Goal: Check status

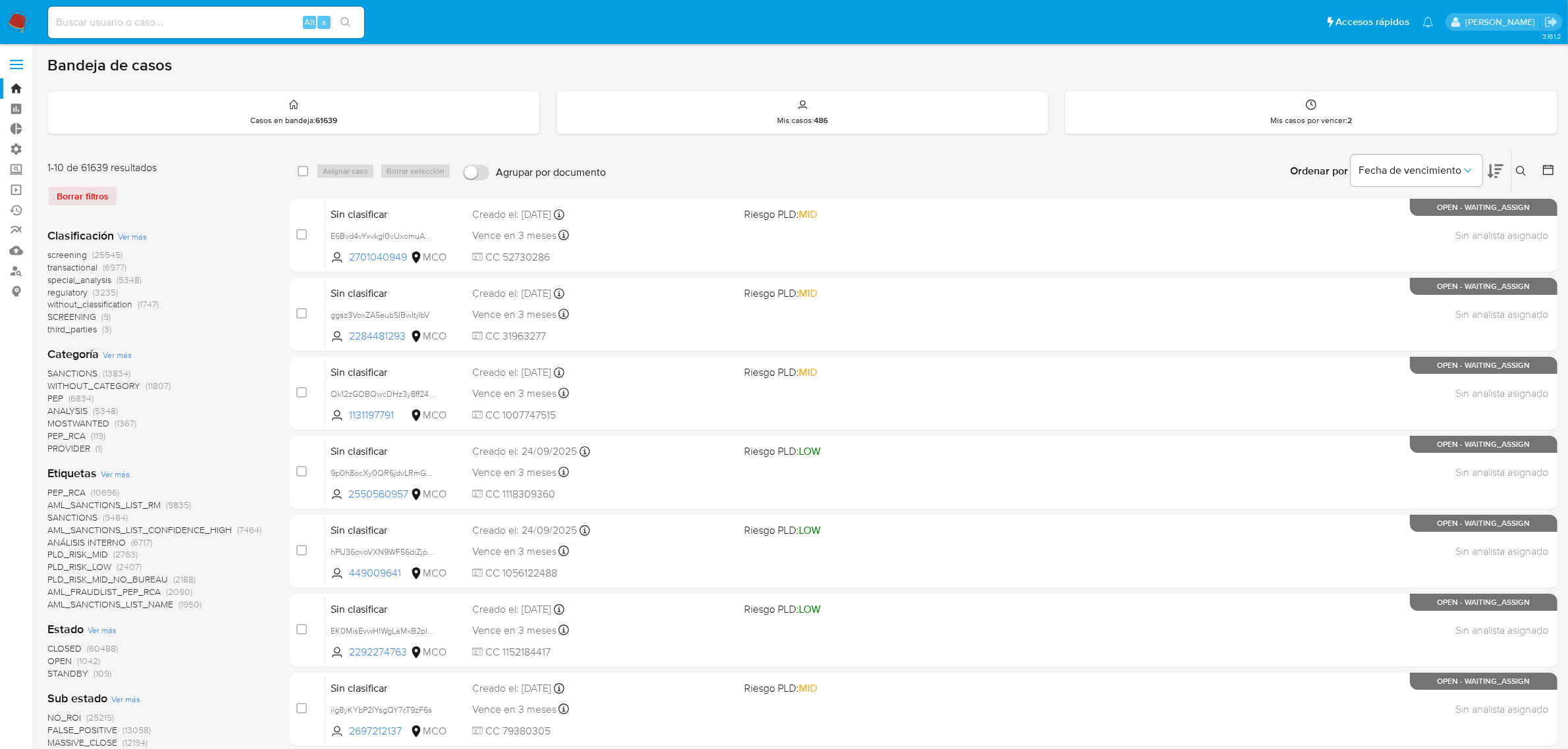
click at [15, 29] on img at bounding box center [18, 23] width 23 height 23
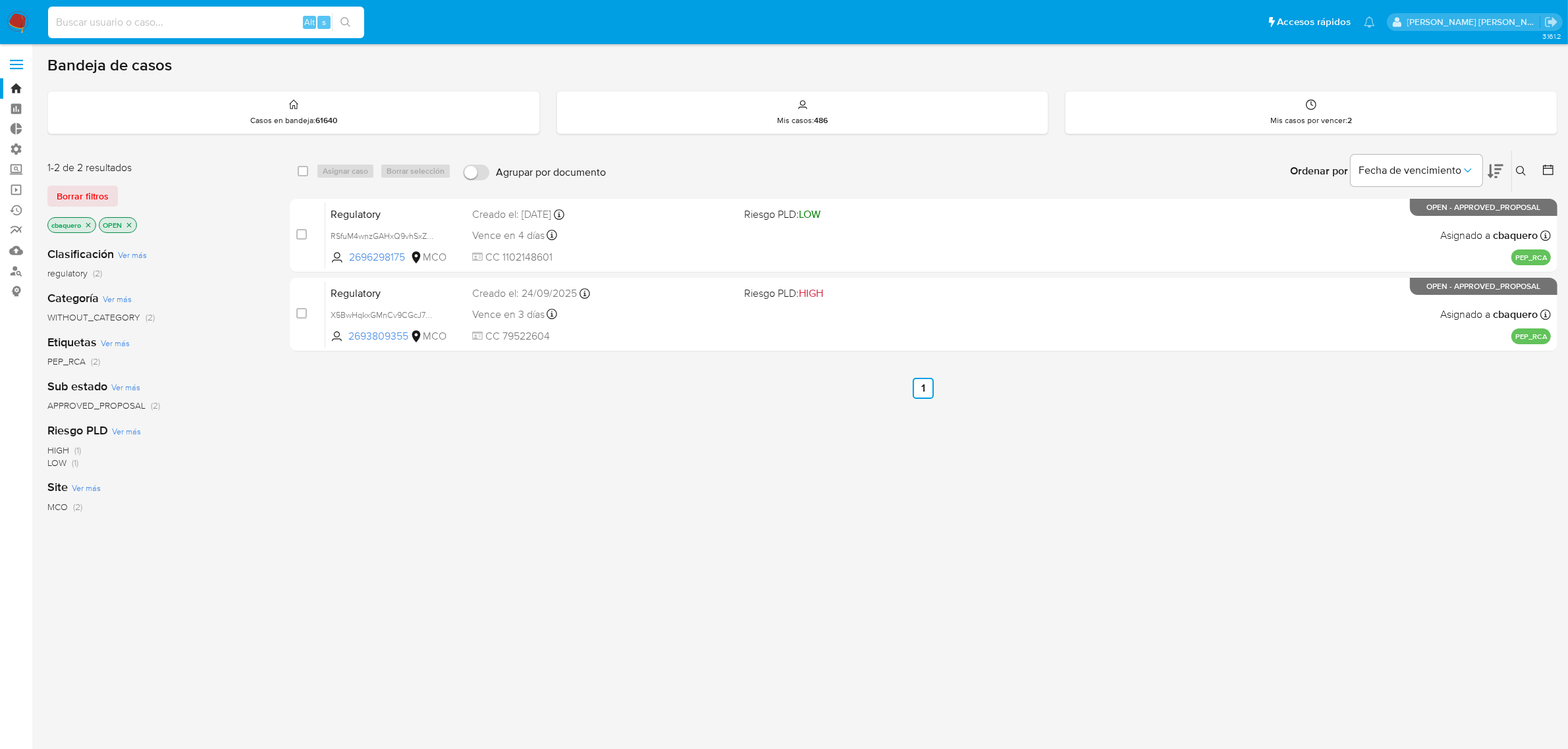
click at [230, 27] on input at bounding box center [206, 23] width 316 height 17
paste input "199616555"
type input "199616555"
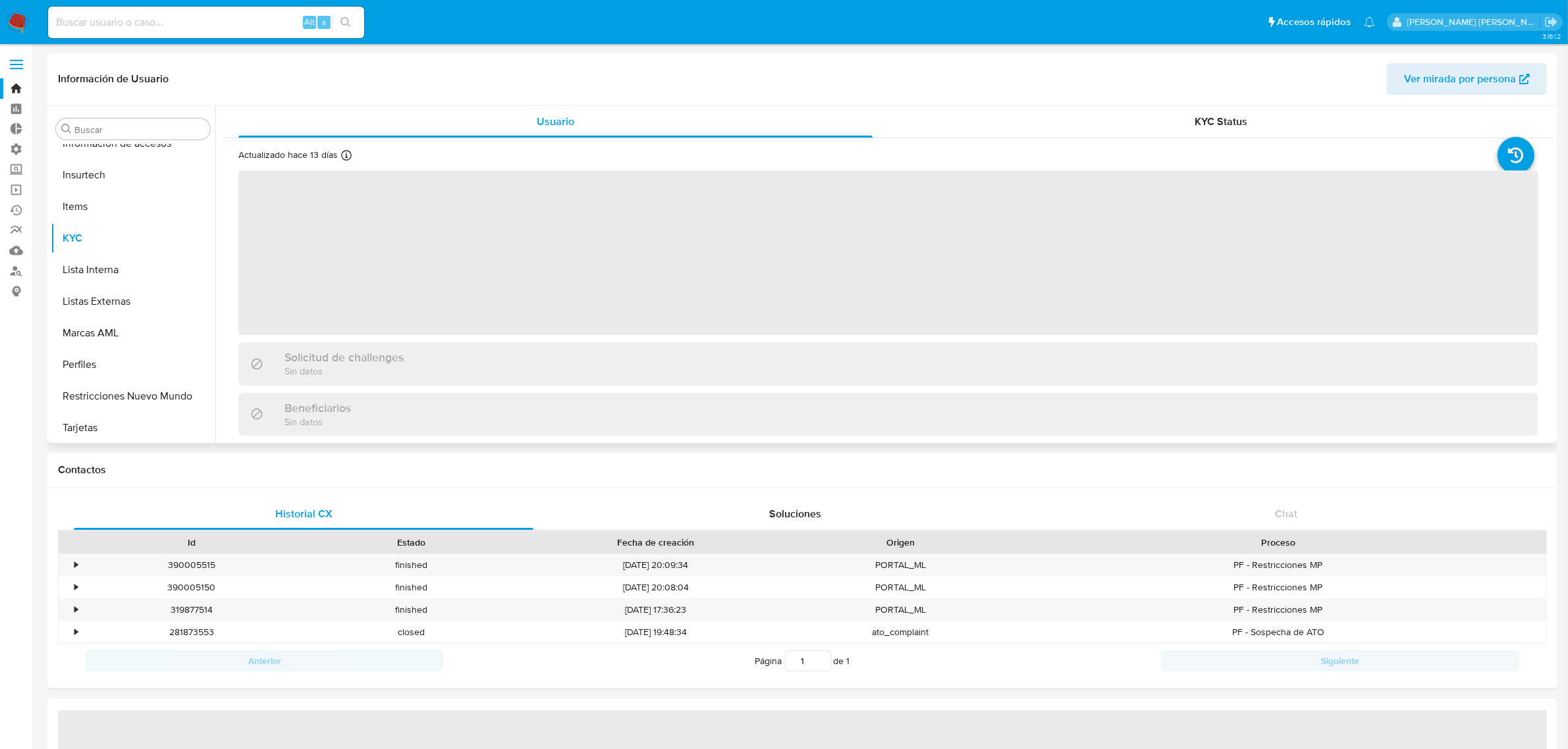
scroll to position [619, 0]
select select "10"
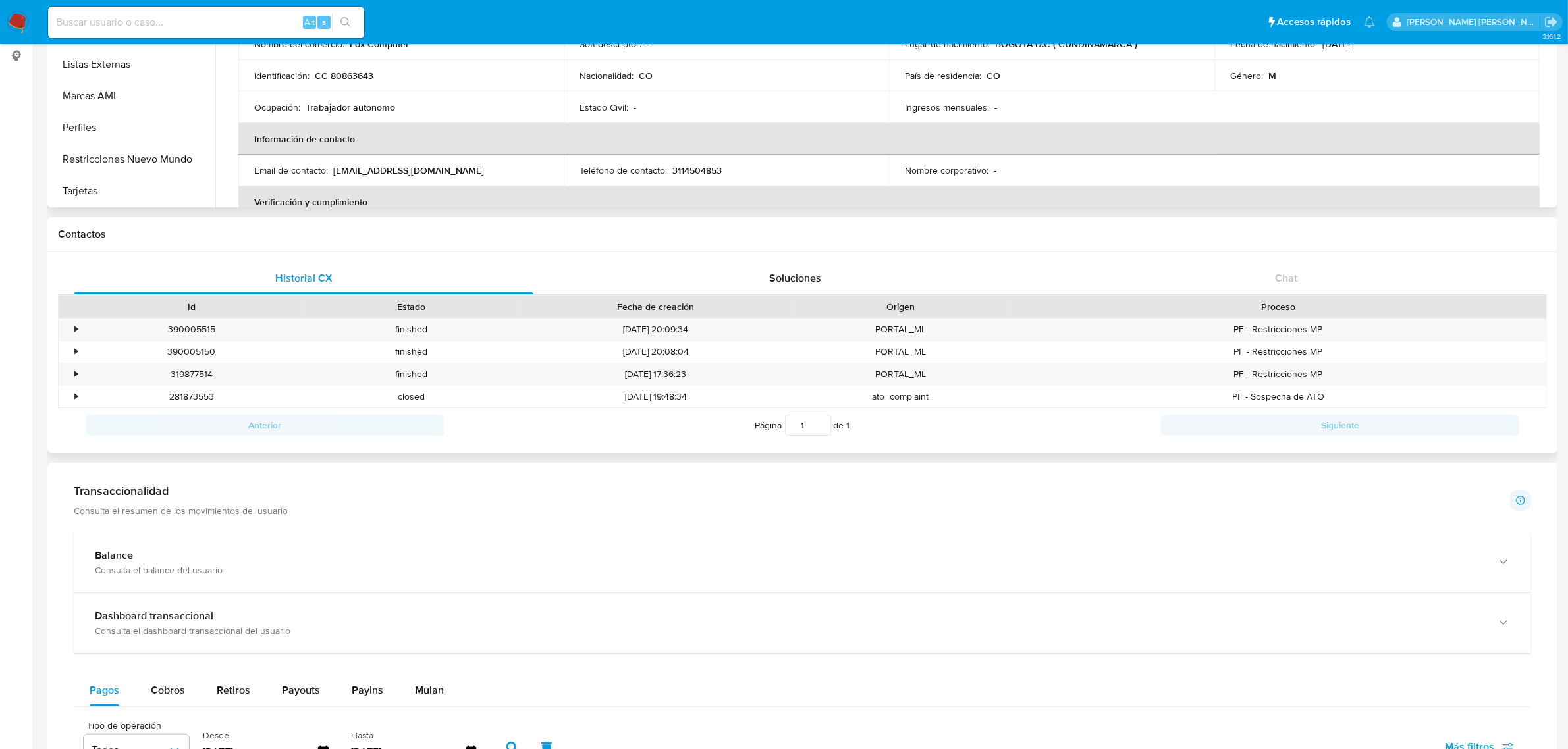
scroll to position [247, 0]
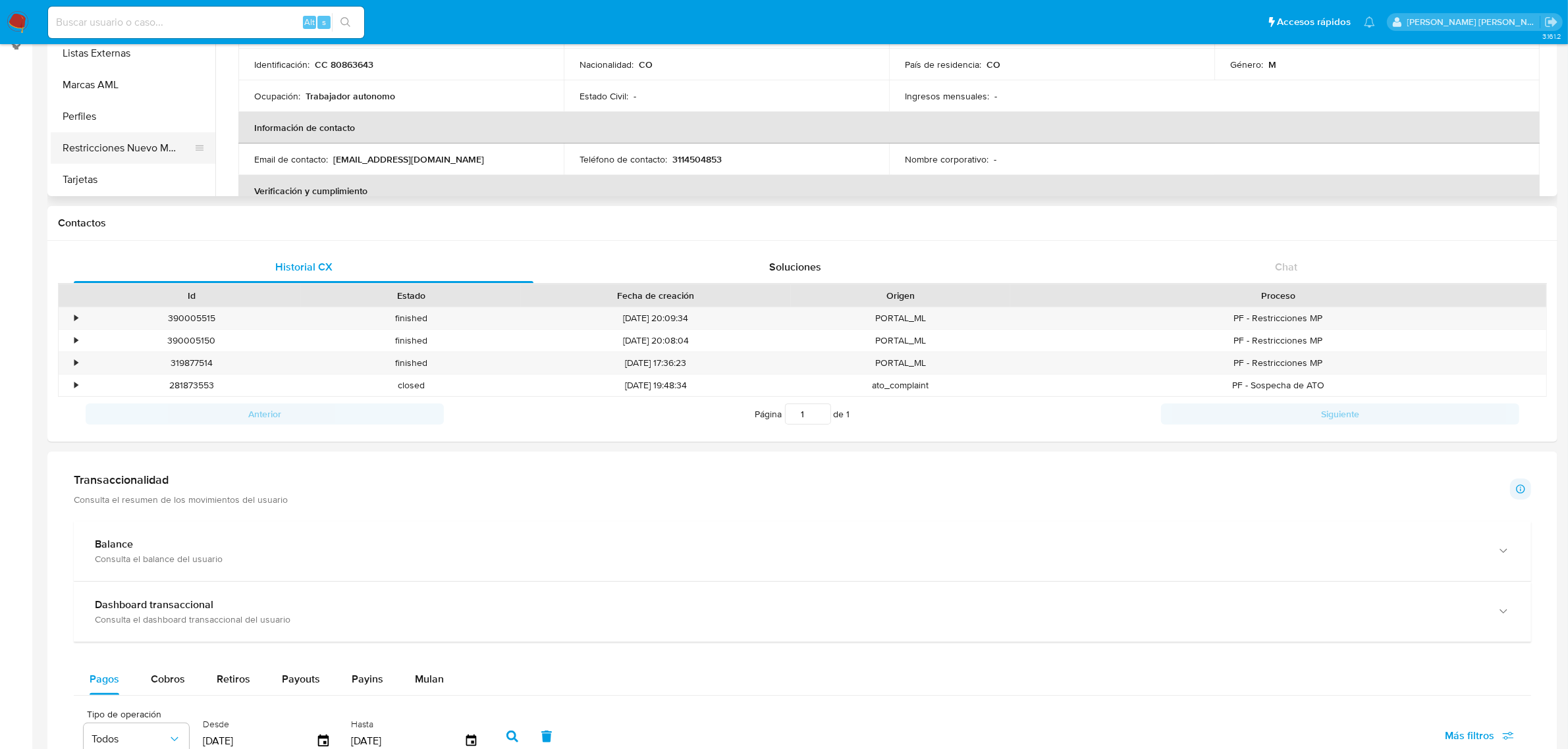
click at [147, 133] on button "Restricciones Nuevo Mundo" at bounding box center [128, 148] width 154 height 32
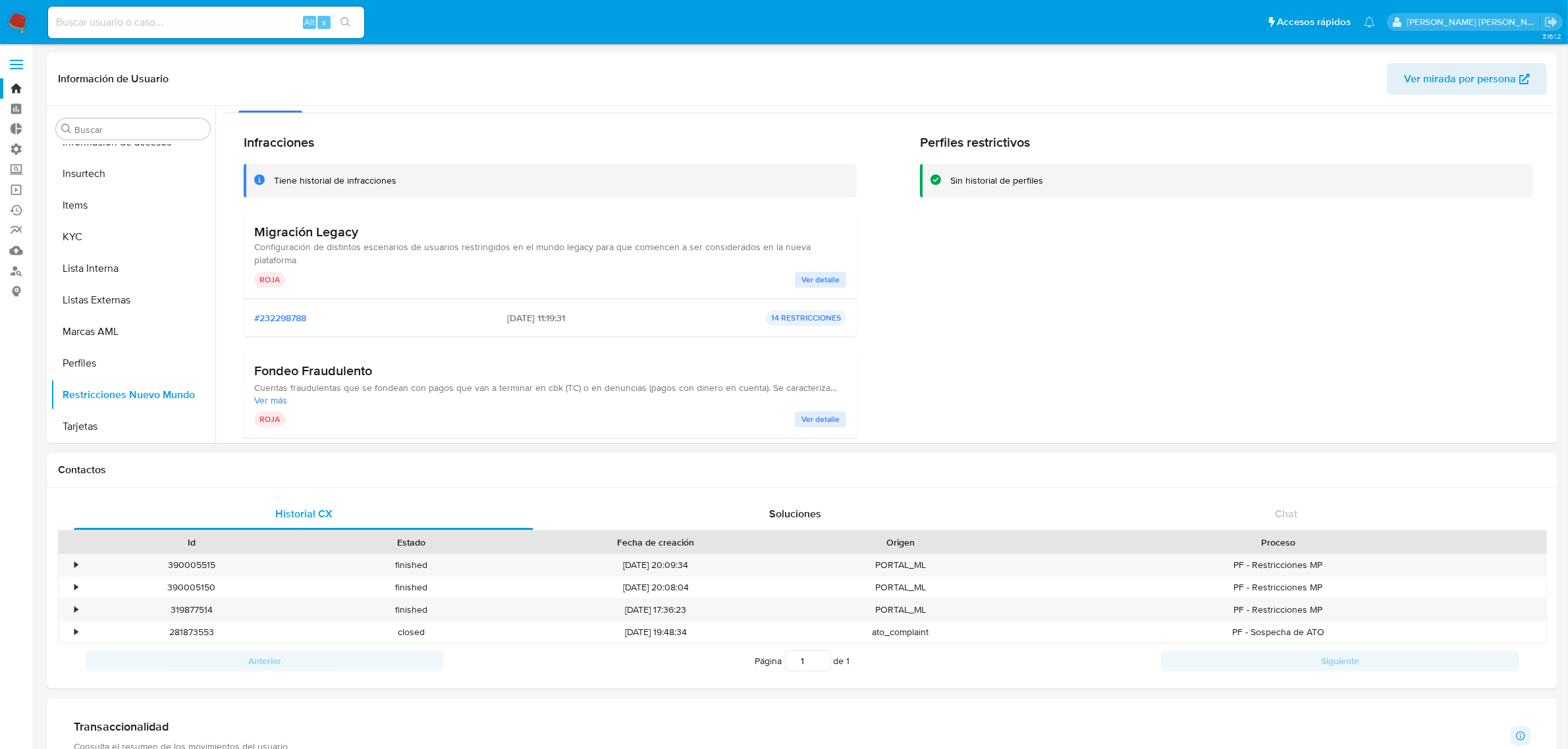
scroll to position [0, 0]
